Goal: Use online tool/utility: Utilize a website feature to perform a specific function

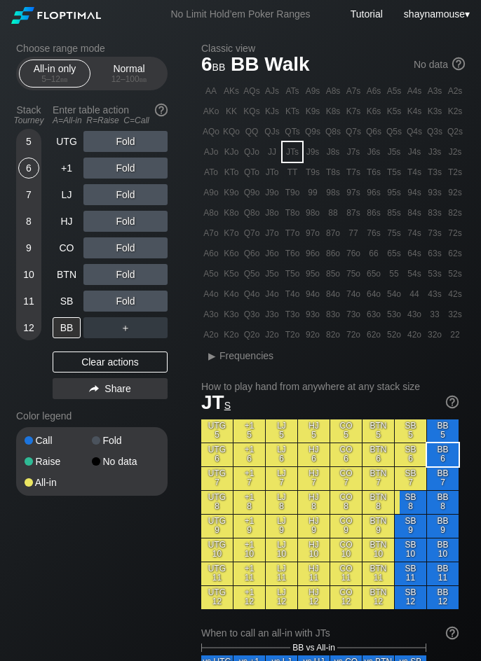
click at [27, 221] on div "8" at bounding box center [28, 221] width 21 height 21
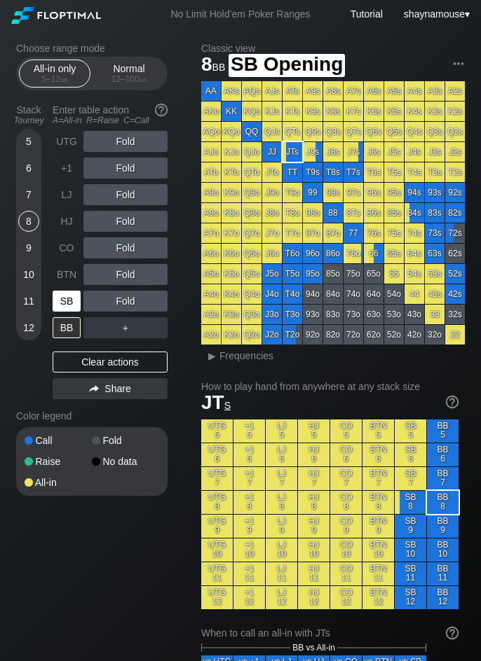
click at [64, 294] on div "SB" at bounding box center [67, 301] width 28 height 21
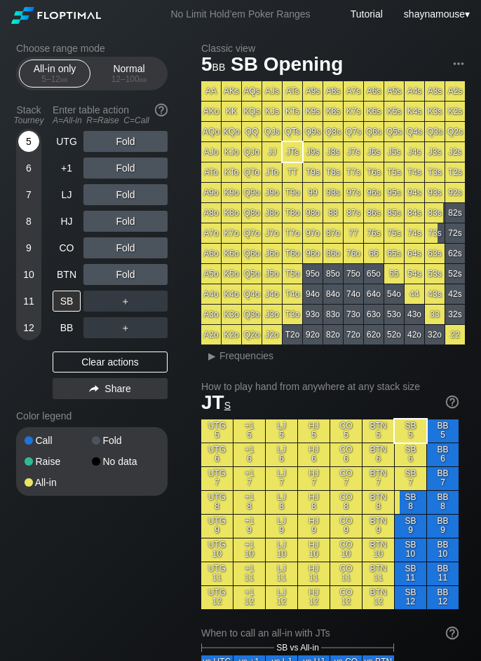
click at [32, 144] on div "5" at bounding box center [28, 141] width 21 height 21
click at [34, 144] on div "5" at bounding box center [28, 141] width 21 height 21
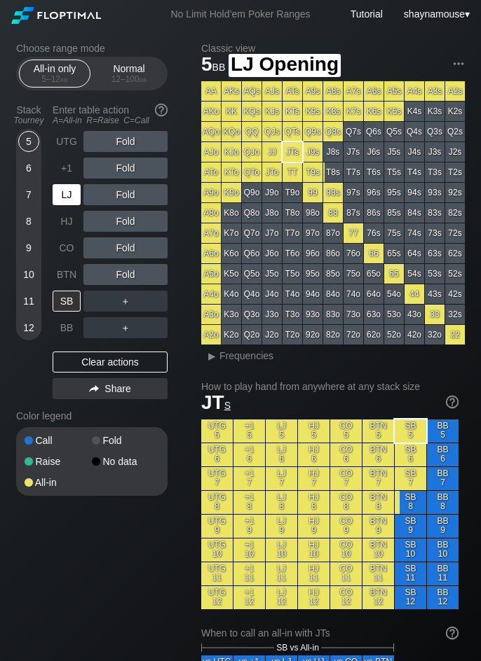
click at [74, 193] on div "LJ" at bounding box center [67, 194] width 28 height 21
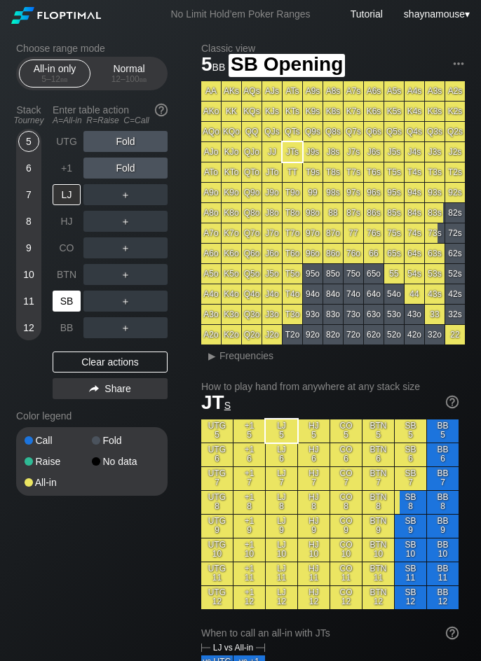
click at [61, 298] on div "SB" at bounding box center [67, 301] width 28 height 21
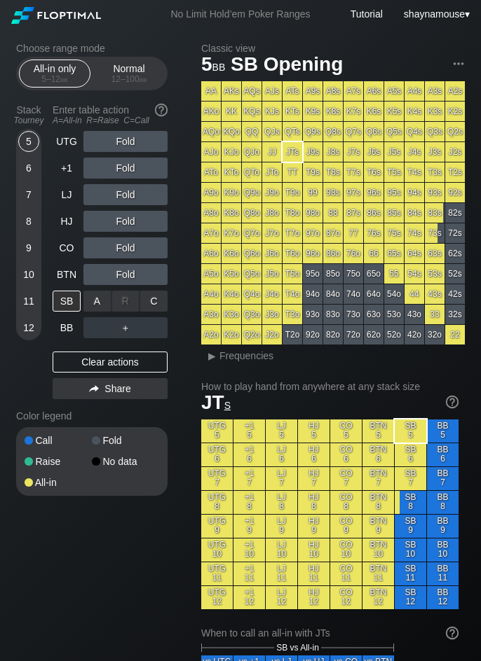
click at [95, 305] on div "A ✕" at bounding box center [96, 301] width 27 height 21
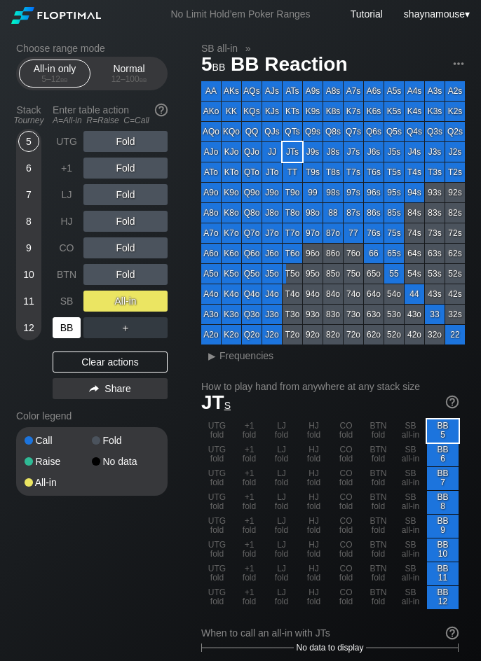
click at [75, 320] on div "BB" at bounding box center [67, 327] width 28 height 21
click at [74, 320] on div "BB" at bounding box center [67, 327] width 28 height 21
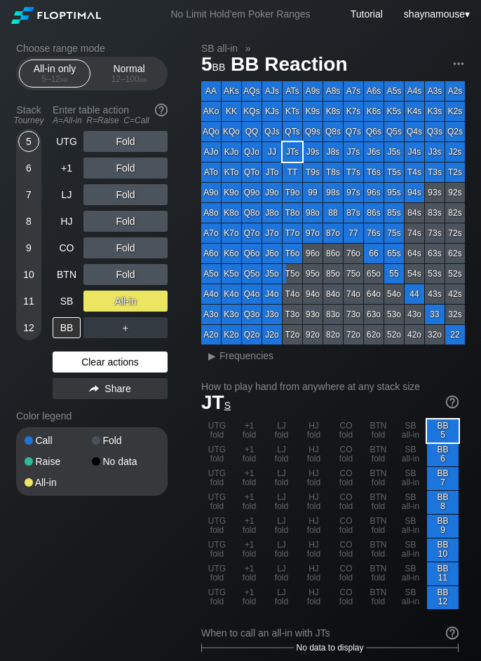
click at [123, 359] on div "Clear actions" at bounding box center [110, 362] width 115 height 21
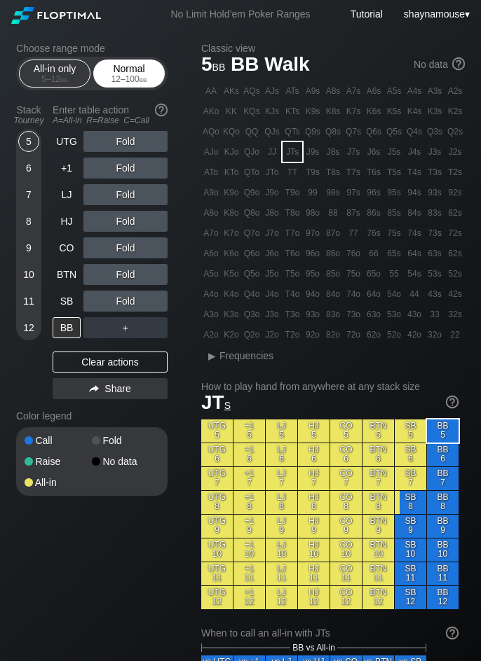
click at [122, 64] on div "Normal 12 – 100 bb" at bounding box center [129, 73] width 64 height 27
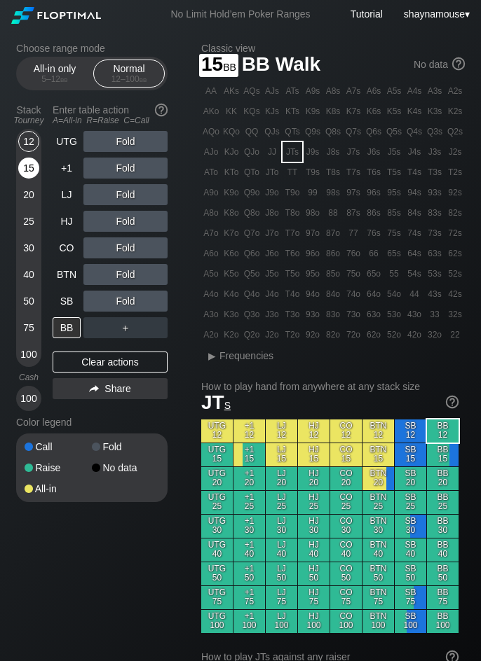
click at [22, 166] on div "15" at bounding box center [28, 168] width 21 height 21
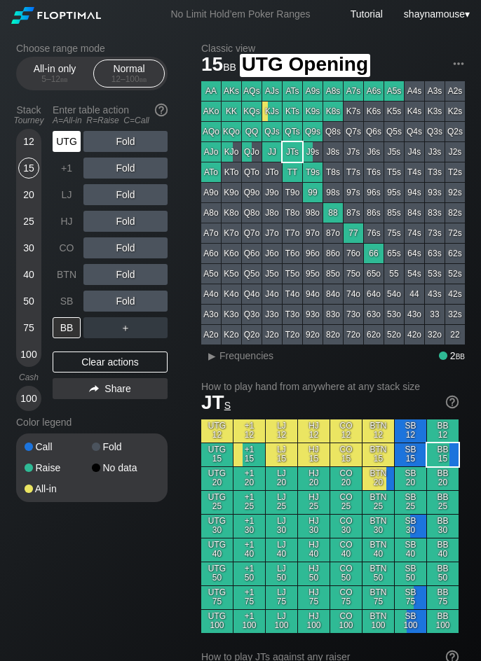
click at [61, 143] on div "UTG" at bounding box center [67, 141] width 28 height 21
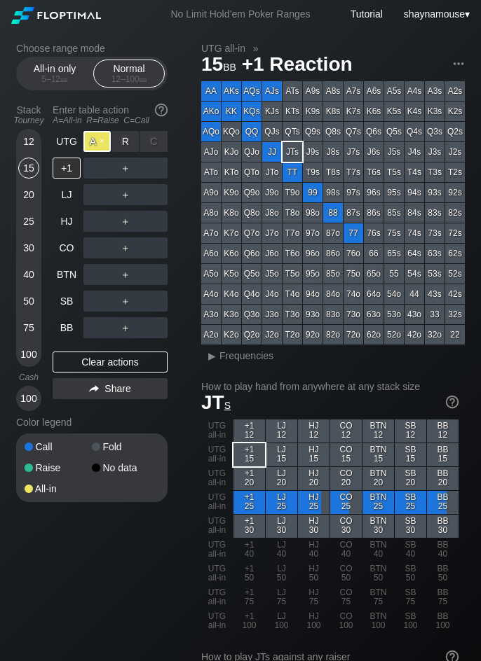
click at [102, 142] on div "A ✕" at bounding box center [96, 141] width 27 height 21
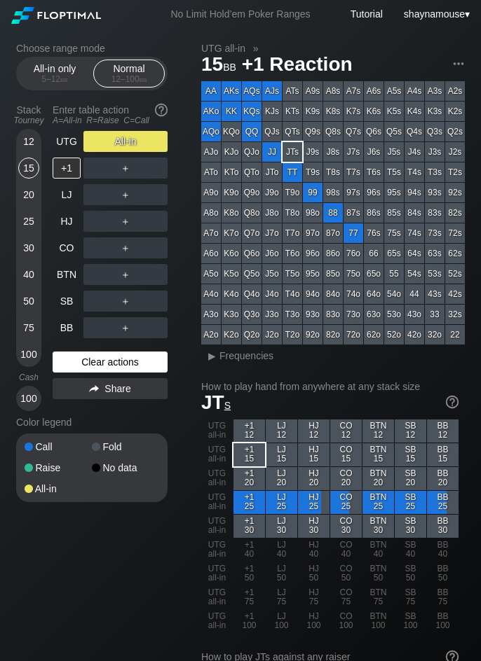
click at [113, 356] on div "Clear actions" at bounding box center [110, 362] width 115 height 21
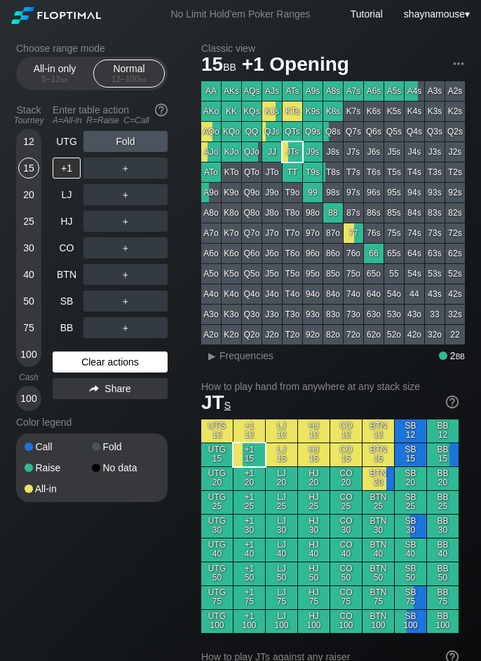
click at [113, 356] on div "Clear actions" at bounding box center [110, 362] width 115 height 21
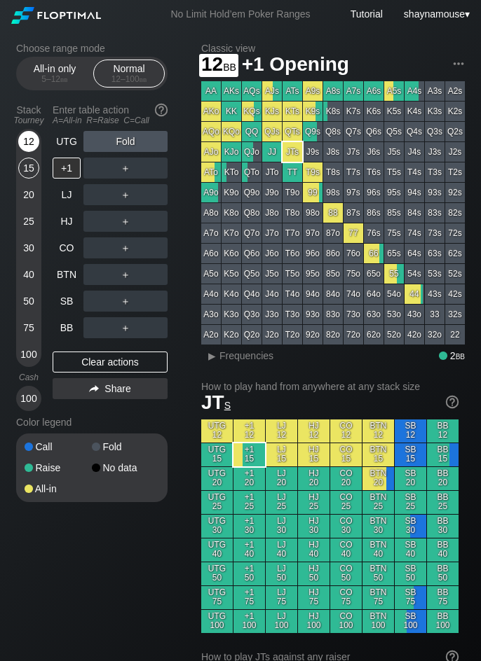
click at [28, 139] on div "12" at bounding box center [28, 141] width 21 height 21
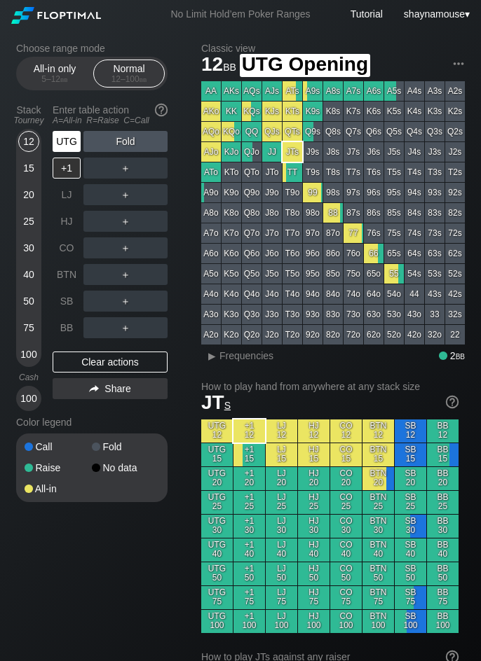
click at [63, 145] on div "UTG" at bounding box center [67, 141] width 28 height 21
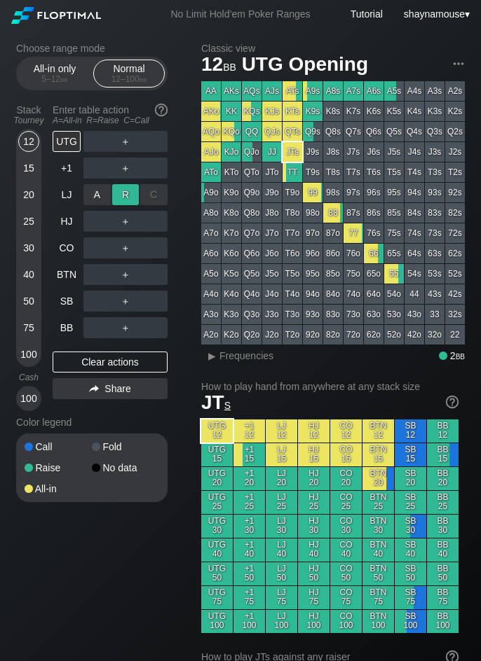
click at [132, 200] on div "R ✕" at bounding box center [125, 194] width 27 height 21
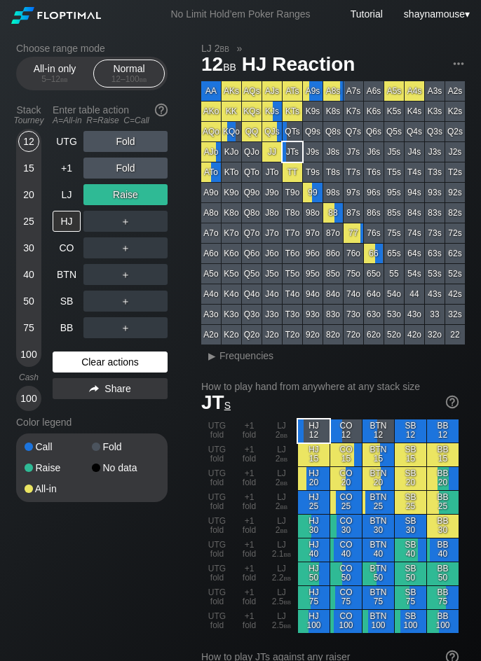
click at [132, 352] on div "Clear actions" at bounding box center [110, 362] width 115 height 21
click at [132, 356] on div "Clear actions" at bounding box center [110, 362] width 115 height 21
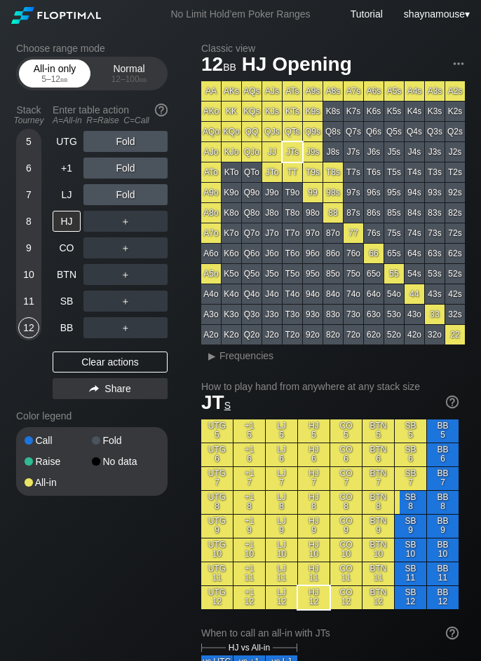
click at [51, 71] on div "All-in only 5 – 12 bb" at bounding box center [54, 73] width 64 height 27
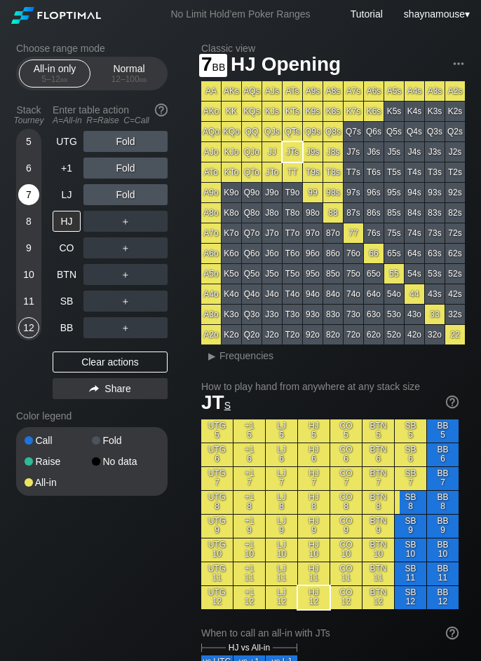
click at [27, 194] on div "7" at bounding box center [28, 194] width 21 height 21
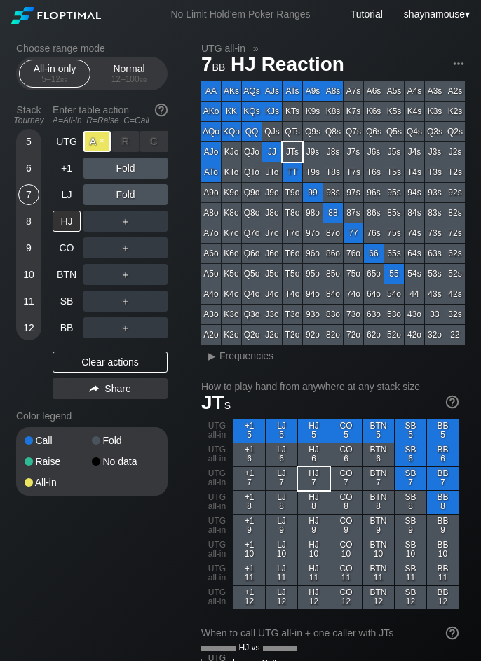
click at [102, 146] on div "A ✕" at bounding box center [96, 141] width 27 height 21
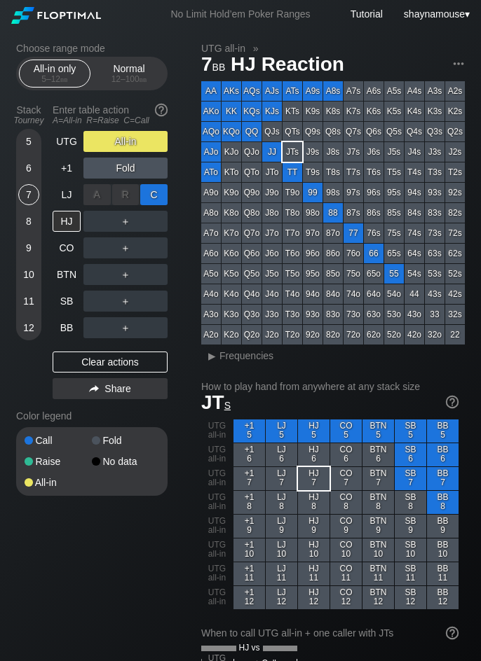
click at [154, 196] on div "C ✕" at bounding box center [153, 194] width 27 height 21
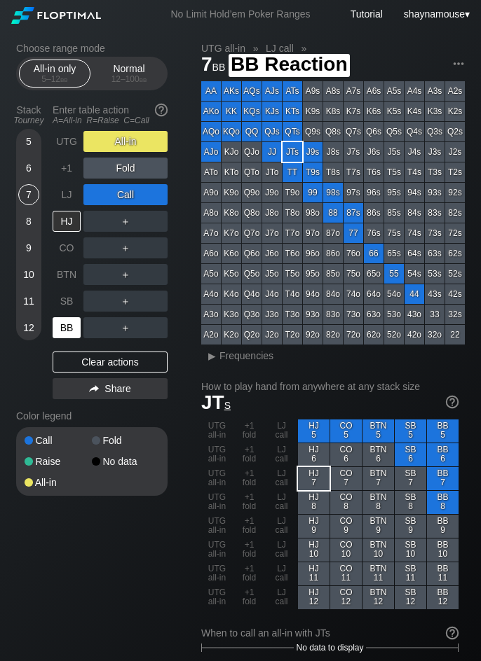
click at [56, 327] on div "BB" at bounding box center [67, 327] width 28 height 21
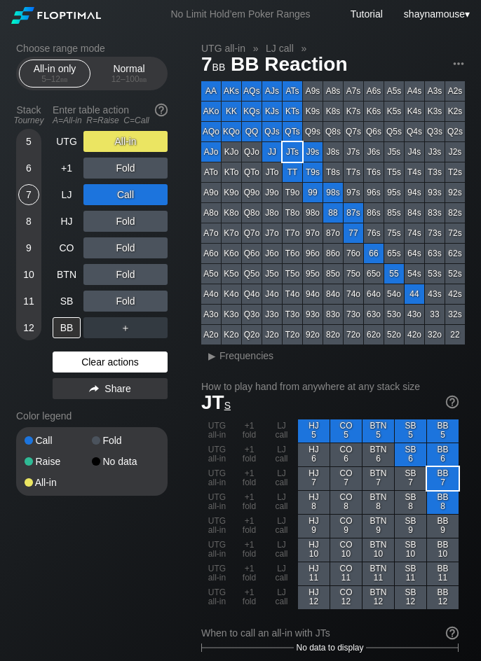
click at [105, 365] on div "Clear actions" at bounding box center [110, 362] width 115 height 21
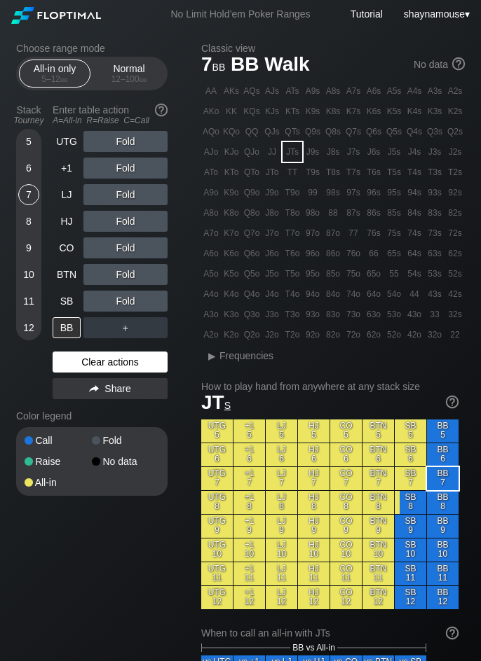
click at [105, 362] on div "Clear actions" at bounding box center [110, 362] width 115 height 21
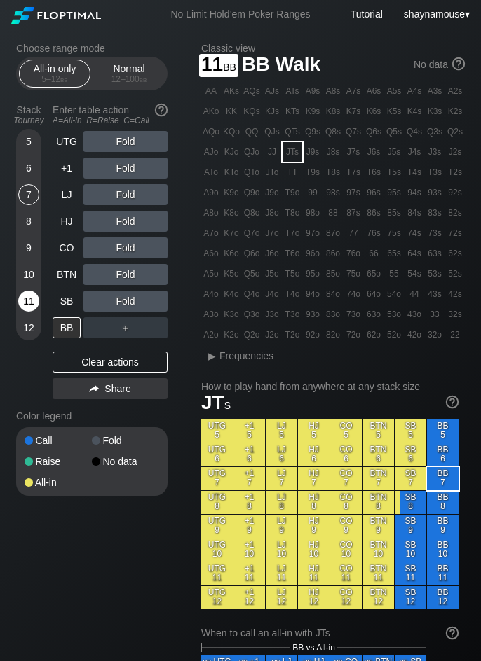
click at [28, 300] on div "11" at bounding box center [28, 301] width 21 height 21
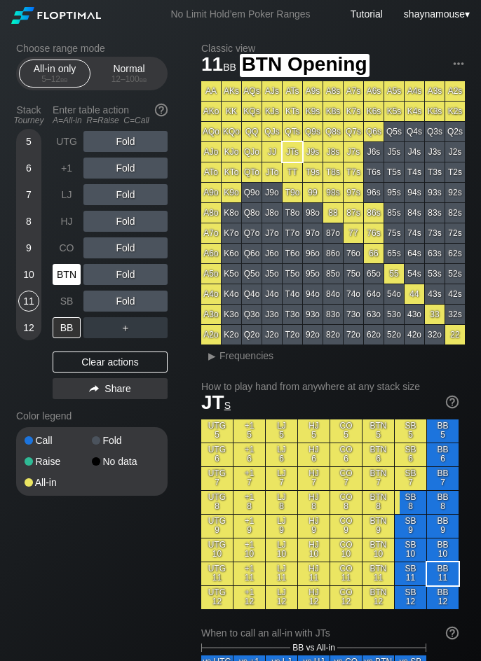
click at [64, 272] on div "BTN" at bounding box center [67, 274] width 28 height 21
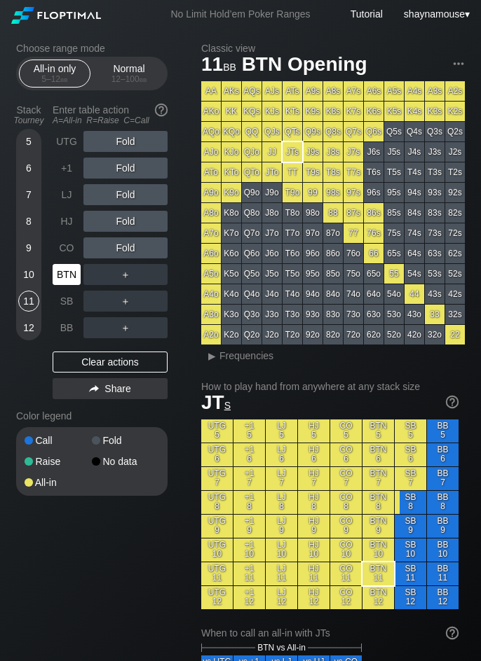
click at [64, 272] on div "BTN" at bounding box center [67, 274] width 28 height 21
